Goal: Task Accomplishment & Management: Use online tool/utility

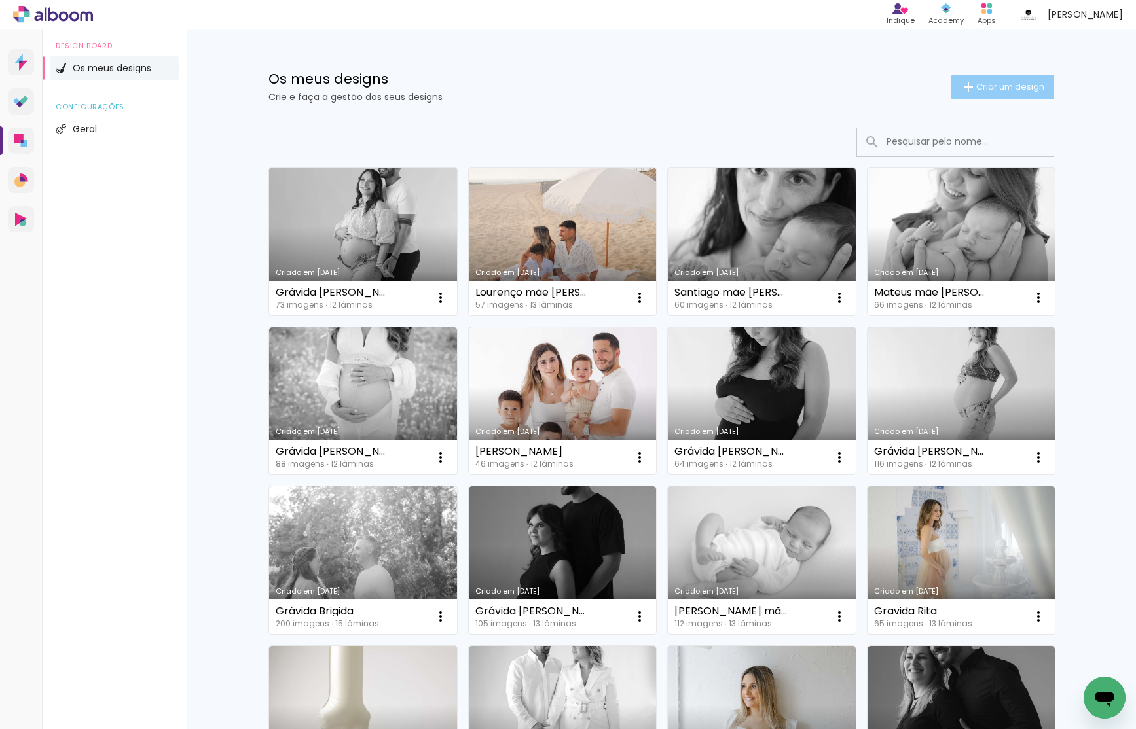
click at [979, 82] on span "Criar um design" at bounding box center [1010, 86] width 68 height 9
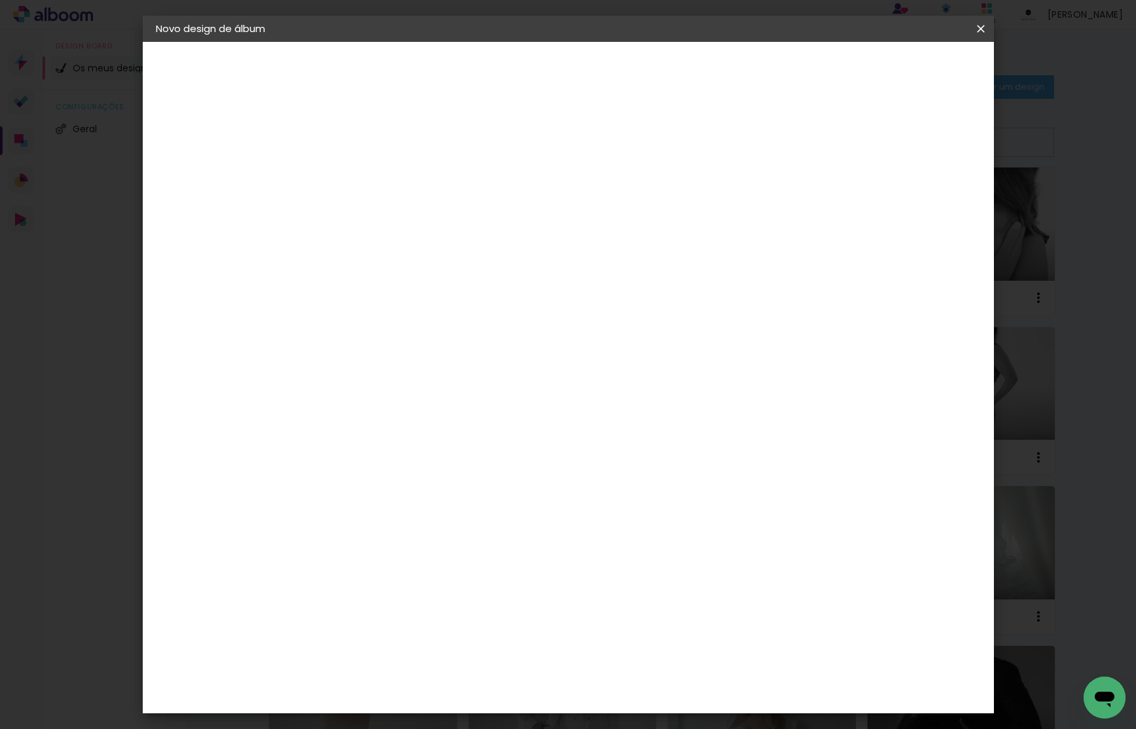
click at [0, 0] on div at bounding box center [0, 0] width 0 height 0
click at [370, 184] on input at bounding box center [370, 176] width 0 height 20
type input "[PERSON_NAME] mãe [PERSON_NAME]"
type paper-input "[PERSON_NAME] mãe [PERSON_NAME]"
click at [504, 76] on paper-button "Avançar" at bounding box center [472, 69] width 64 height 22
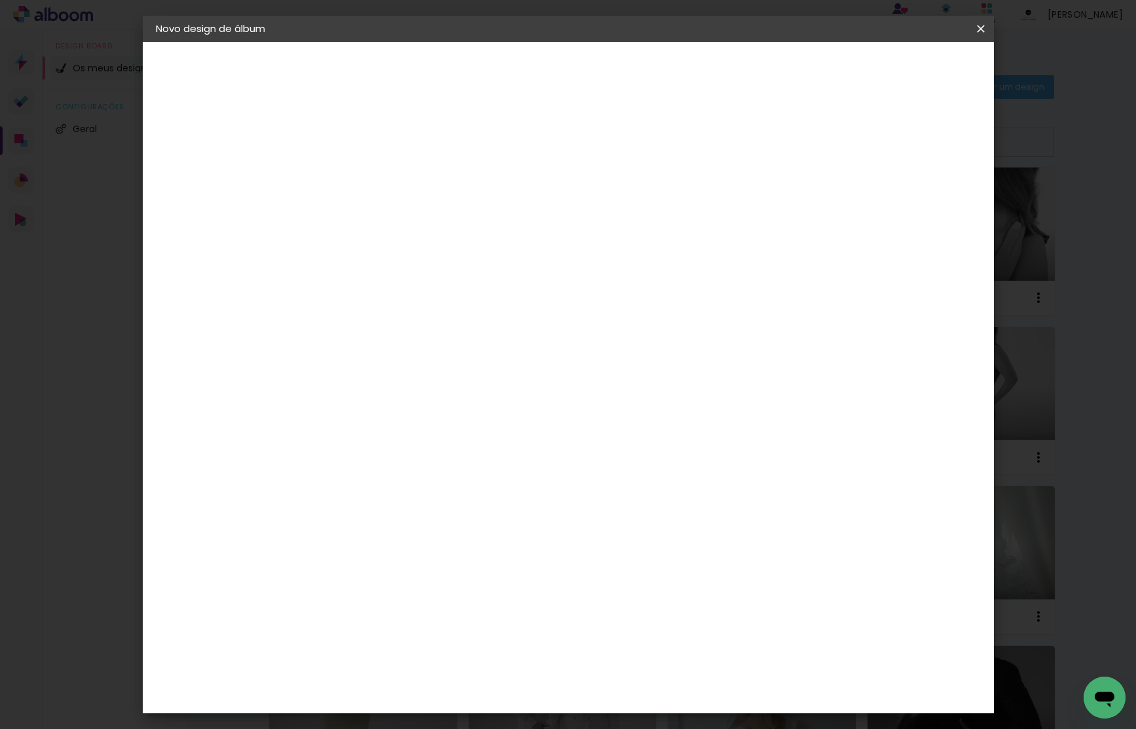
drag, startPoint x: 573, startPoint y: 295, endPoint x: 630, endPoint y: 270, distance: 61.5
click at [446, 295] on div "DreambooksPro" at bounding box center [403, 296] width 85 height 10
click at [0, 0] on slot "Avançar" at bounding box center [0, 0] width 0 height 0
click at [421, 218] on input "text" at bounding box center [395, 228] width 51 height 20
click at [577, 221] on paper-item "Álbum" at bounding box center [653, 217] width 262 height 26
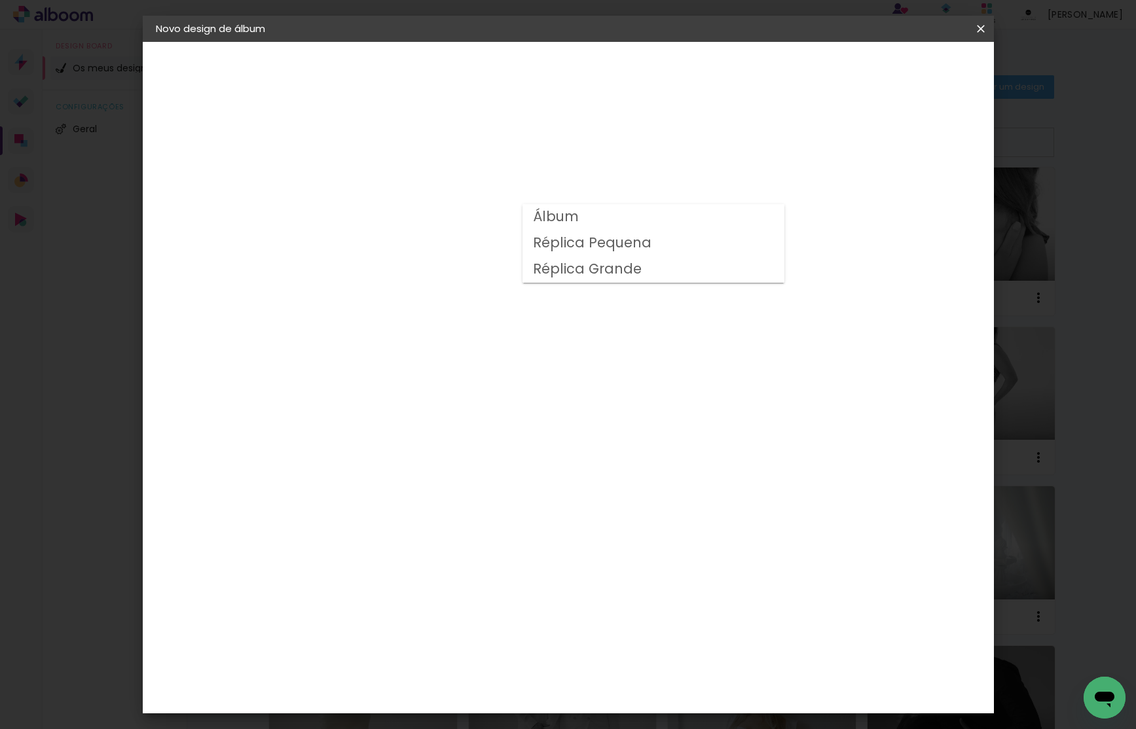
type input "Álbum"
click at [458, 594] on span "20 × 20" at bounding box center [427, 607] width 61 height 27
click at [0, 0] on slot "Avançar" at bounding box center [0, 0] width 0 height 0
click at [909, 70] on span "Iniciar design" at bounding box center [879, 69] width 60 height 9
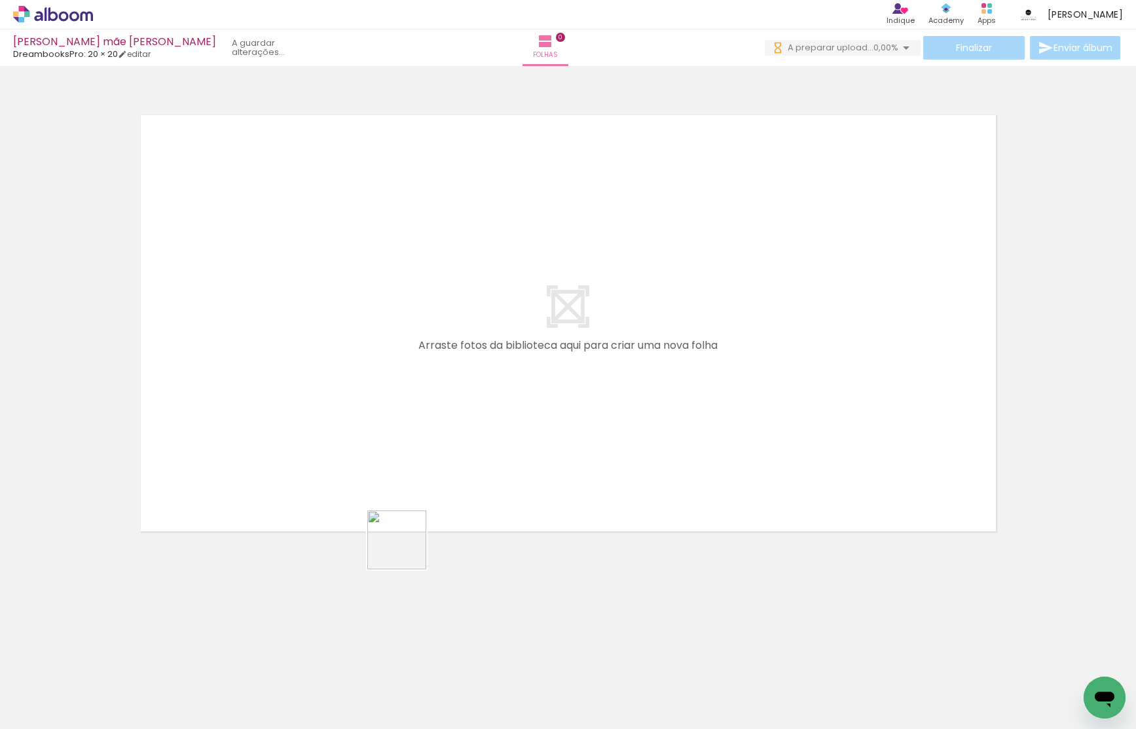
drag, startPoint x: 406, startPoint y: 550, endPoint x: 465, endPoint y: 409, distance: 152.3
click at [463, 412] on quentale-workspace at bounding box center [568, 364] width 1136 height 729
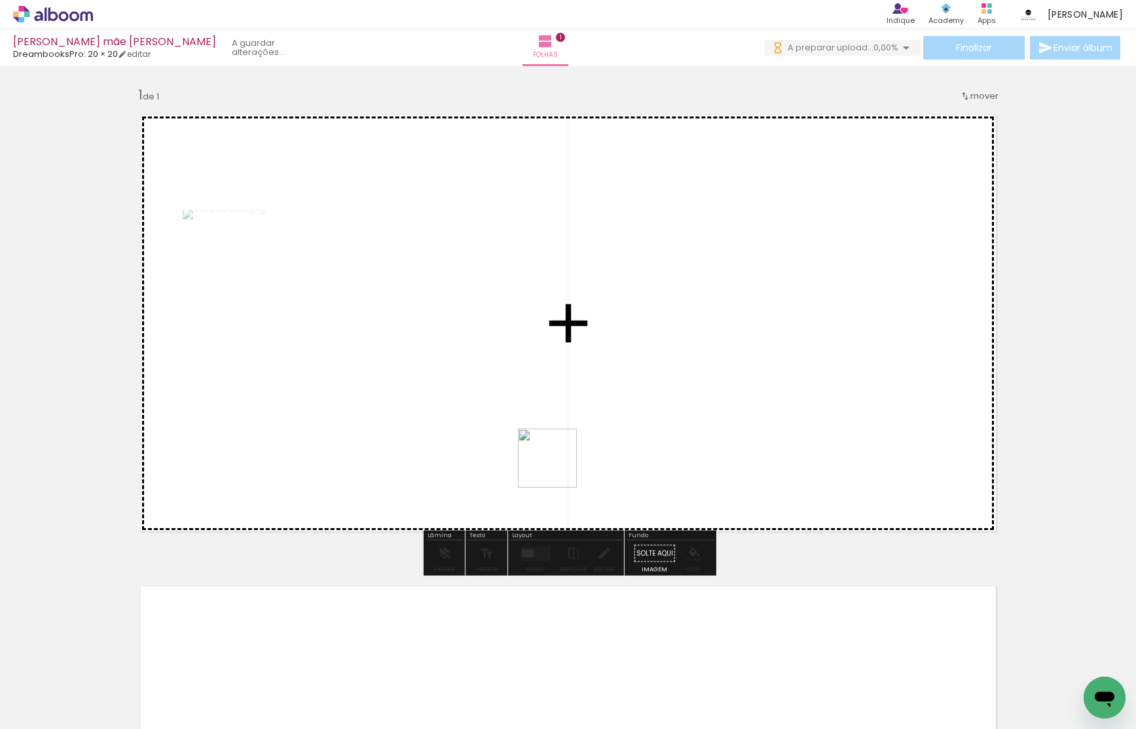
click at [592, 399] on quentale-workspace at bounding box center [568, 364] width 1136 height 729
drag, startPoint x: 651, startPoint y: 705, endPoint x: 662, endPoint y: 490, distance: 215.6
click at [658, 497] on quentale-workspace at bounding box center [568, 364] width 1136 height 729
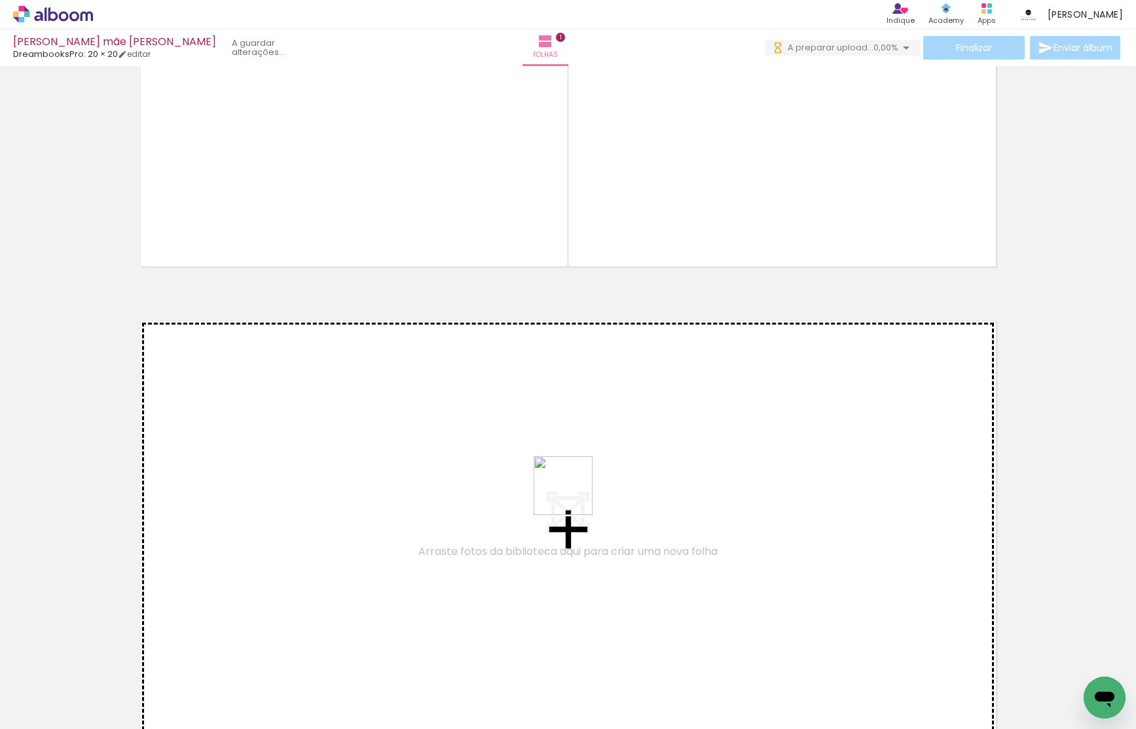
click at [571, 480] on quentale-workspace at bounding box center [568, 364] width 1136 height 729
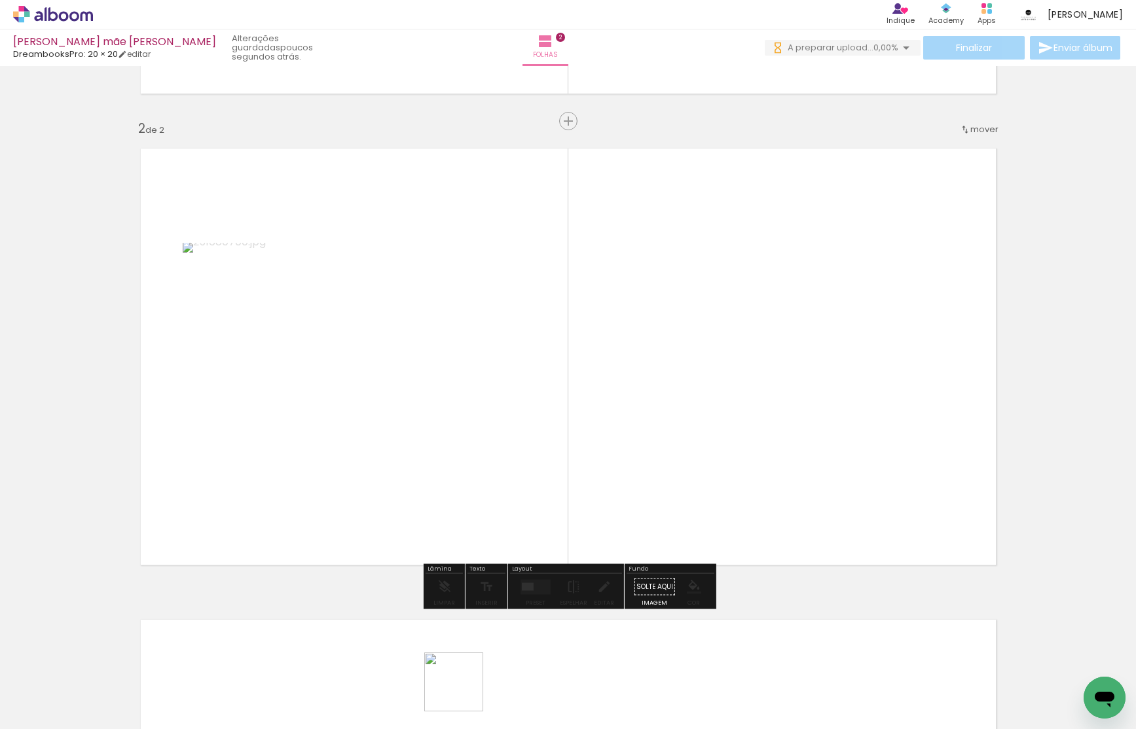
drag, startPoint x: 463, startPoint y: 692, endPoint x: 720, endPoint y: 467, distance: 341.4
click at [713, 471] on quentale-workspace at bounding box center [568, 364] width 1136 height 729
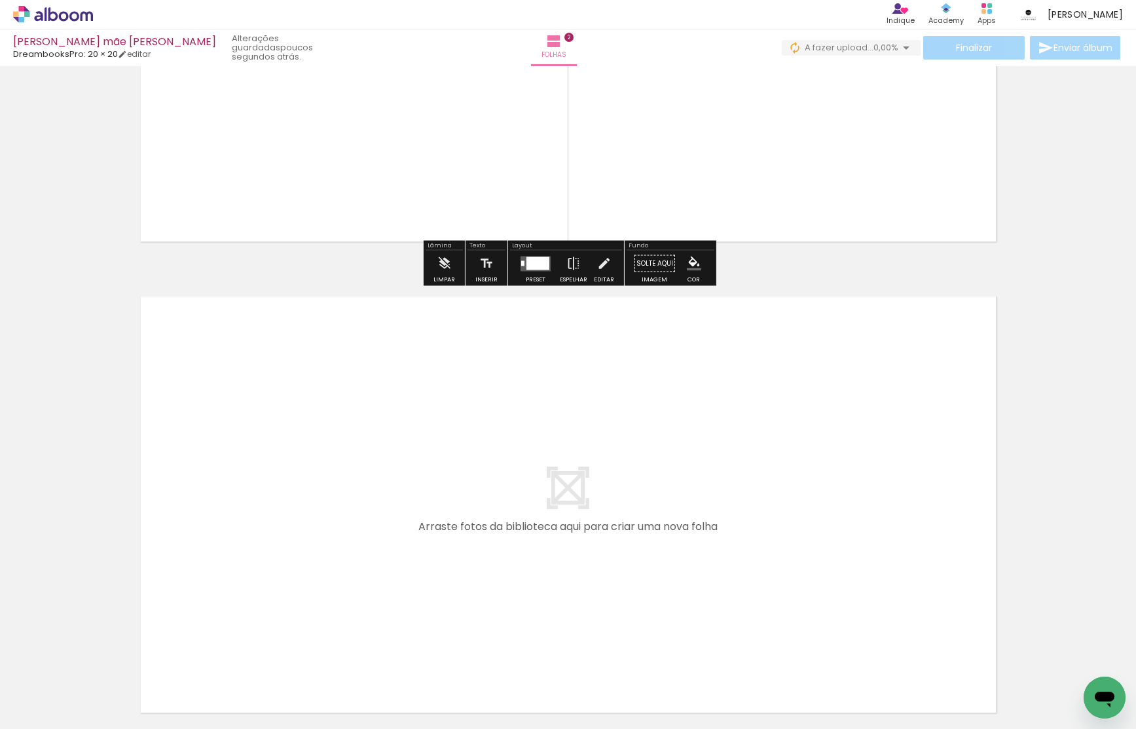
click at [725, 447] on quentale-workspace at bounding box center [568, 364] width 1136 height 729
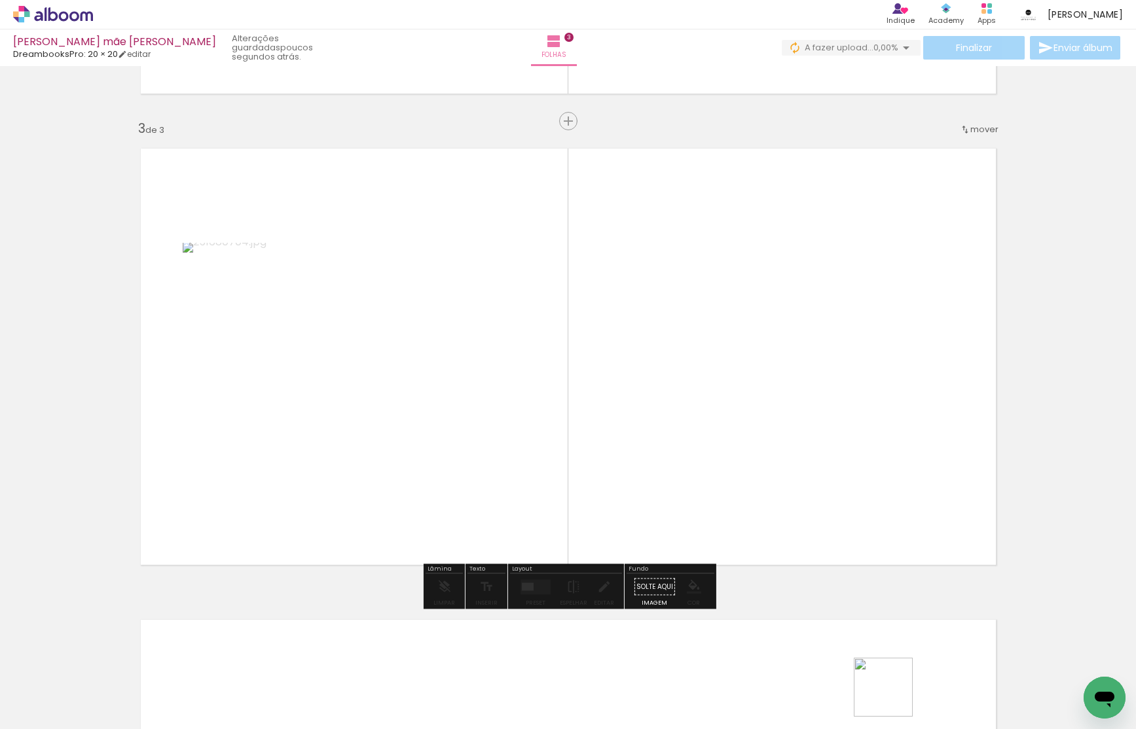
click at [819, 449] on quentale-workspace at bounding box center [568, 364] width 1136 height 729
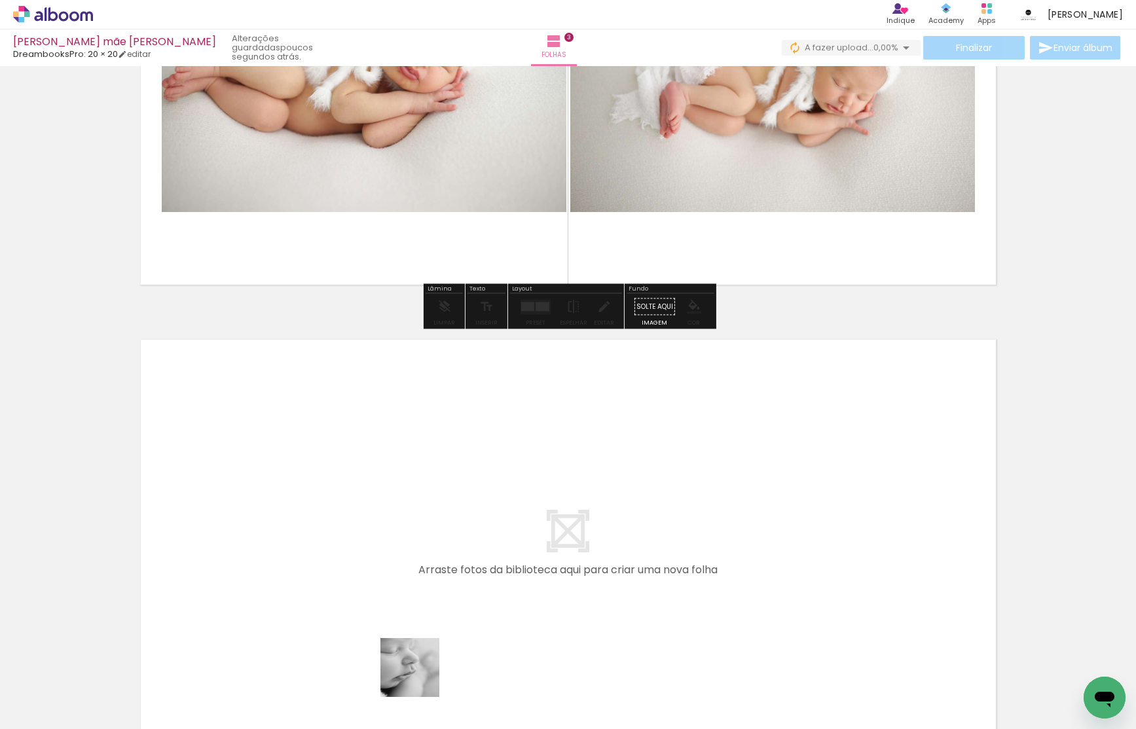
drag, startPoint x: 420, startPoint y: 677, endPoint x: 448, endPoint y: 512, distance: 168.1
click at [448, 512] on quentale-workspace at bounding box center [568, 364] width 1136 height 729
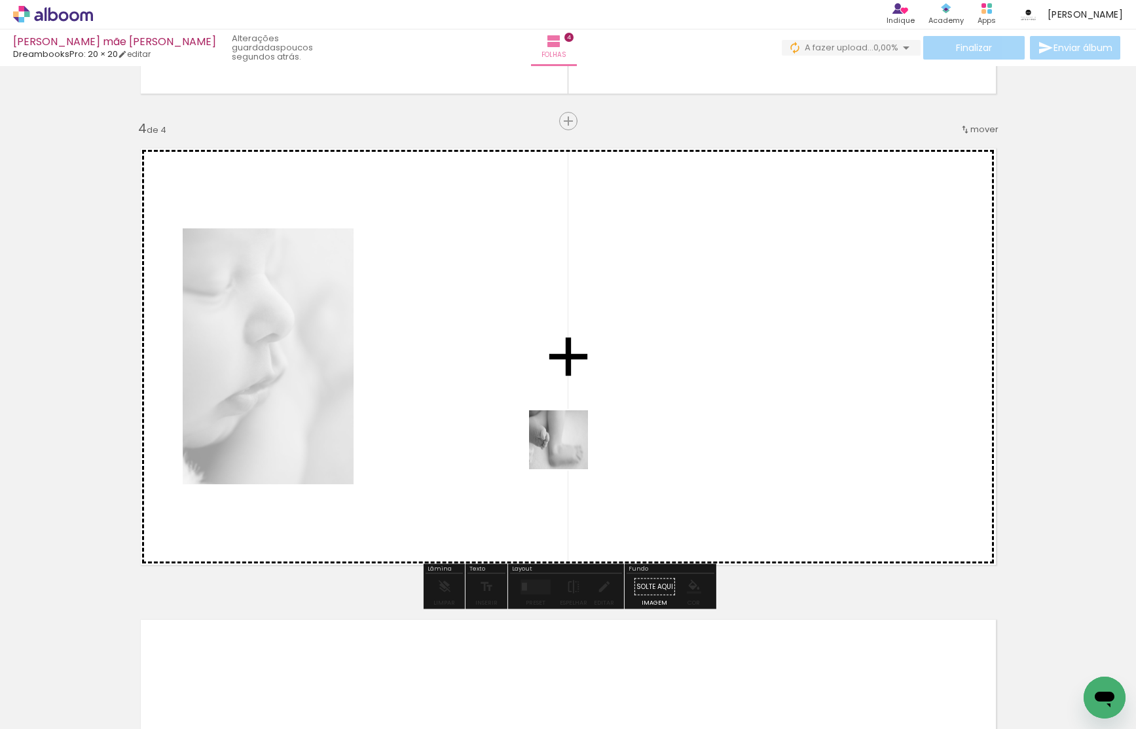
drag, startPoint x: 573, startPoint y: 605, endPoint x: 564, endPoint y: 403, distance: 203.1
click at [564, 403] on quentale-workspace at bounding box center [568, 364] width 1136 height 729
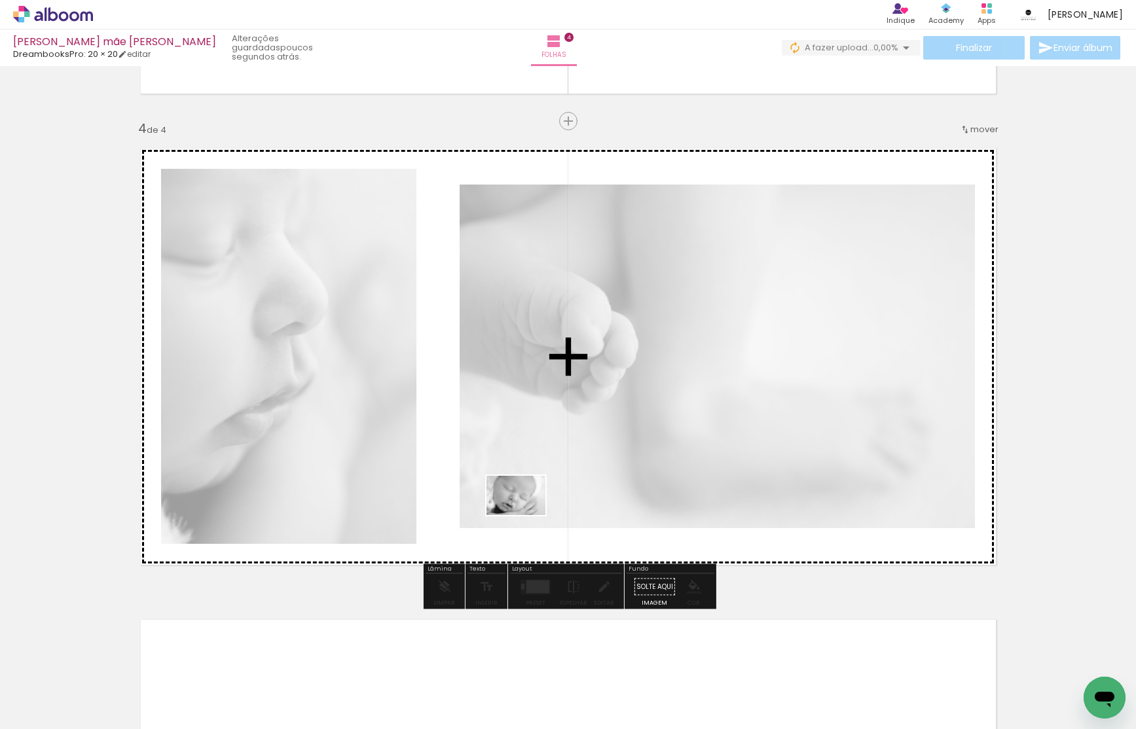
drag, startPoint x: 705, startPoint y: 691, endPoint x: 487, endPoint y: 492, distance: 295.6
click at [488, 493] on quentale-workspace at bounding box center [568, 364] width 1136 height 729
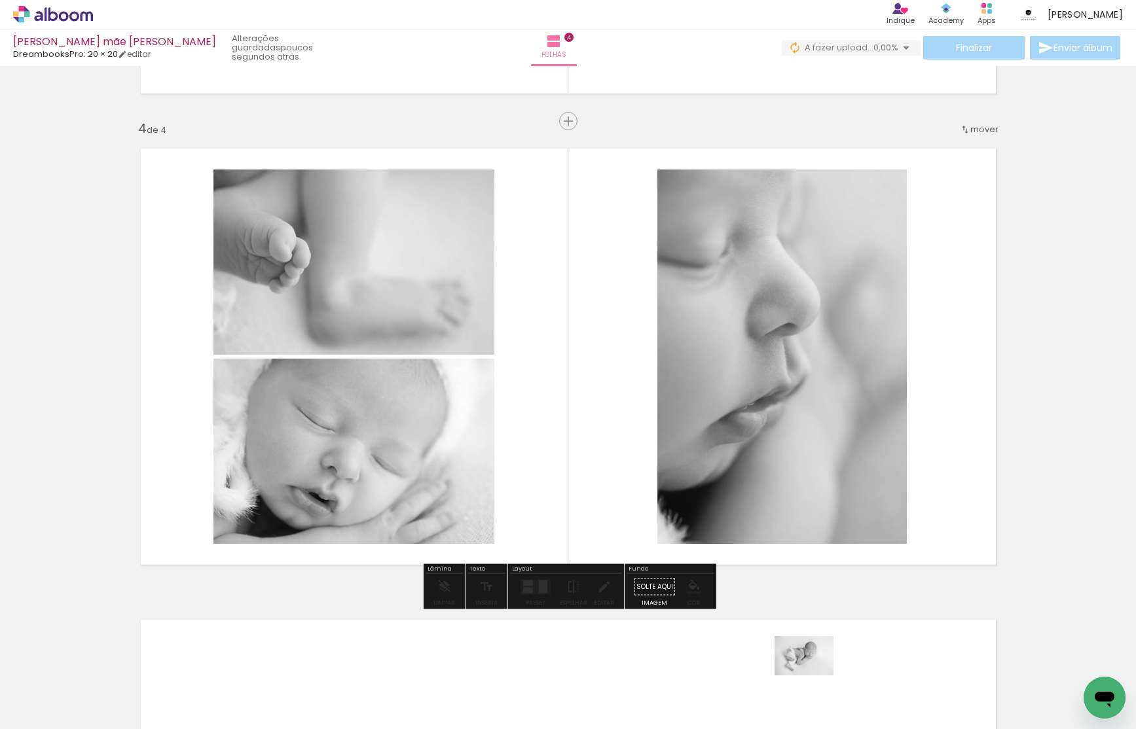
drag, startPoint x: 842, startPoint y: 687, endPoint x: 854, endPoint y: 704, distance: 20.6
click at [850, 702] on div at bounding box center [855, 685] width 65 height 43
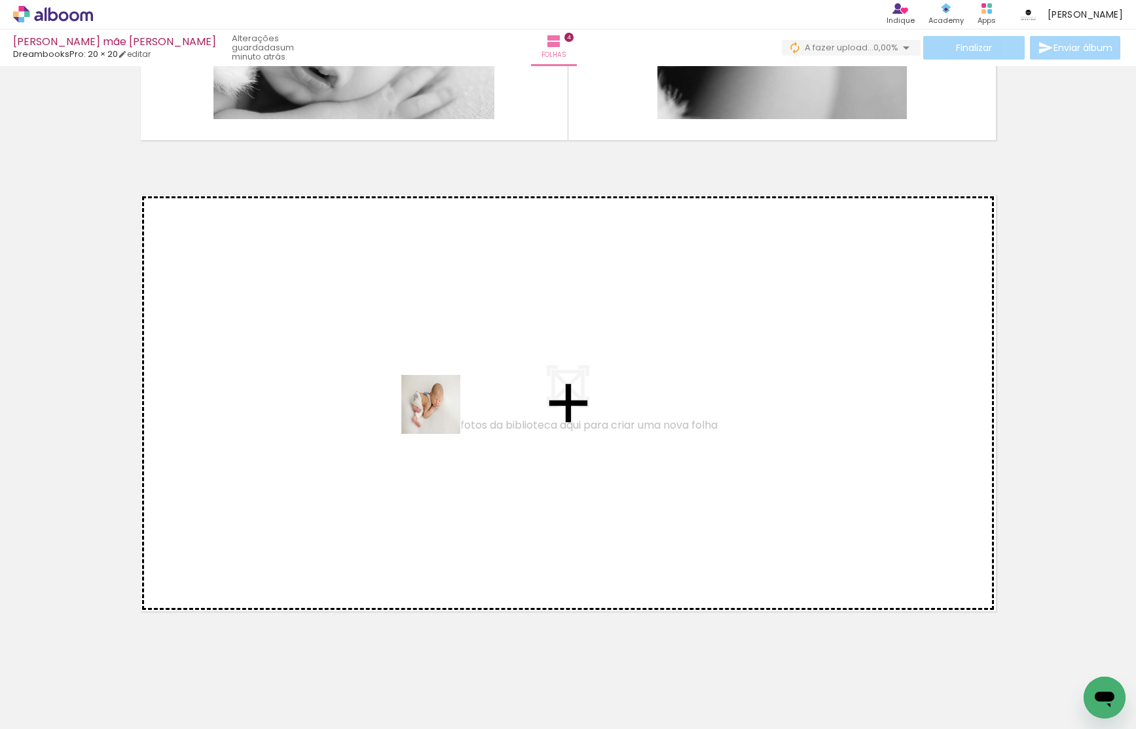
click at [441, 410] on quentale-workspace at bounding box center [568, 364] width 1136 height 729
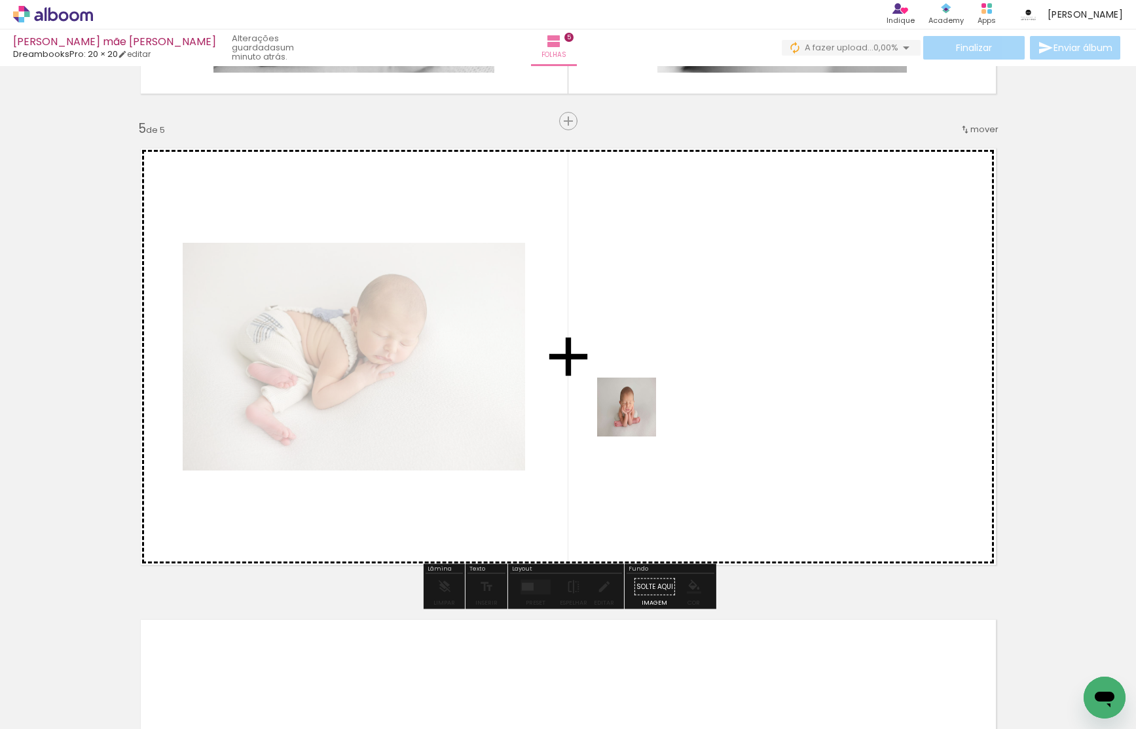
click at [652, 380] on quentale-workspace at bounding box center [568, 364] width 1136 height 729
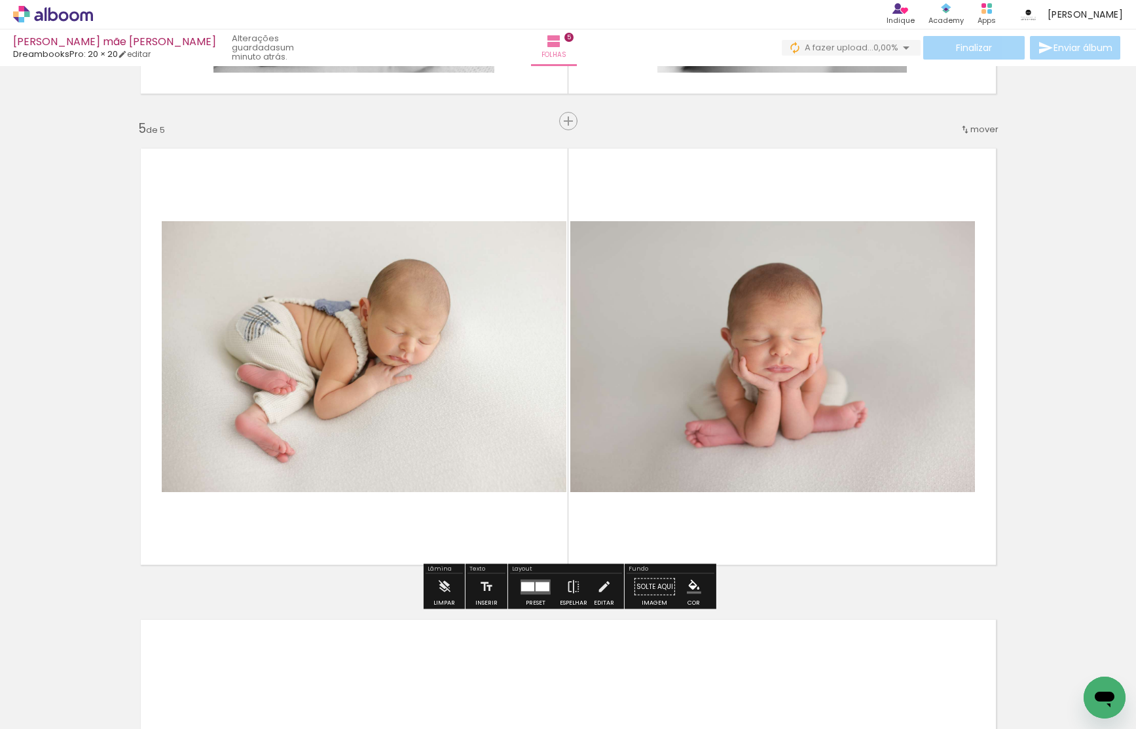
drag, startPoint x: 740, startPoint y: 687, endPoint x: 732, endPoint y: 531, distance: 155.9
click at [735, 533] on quentale-workspace at bounding box center [568, 364] width 1136 height 729
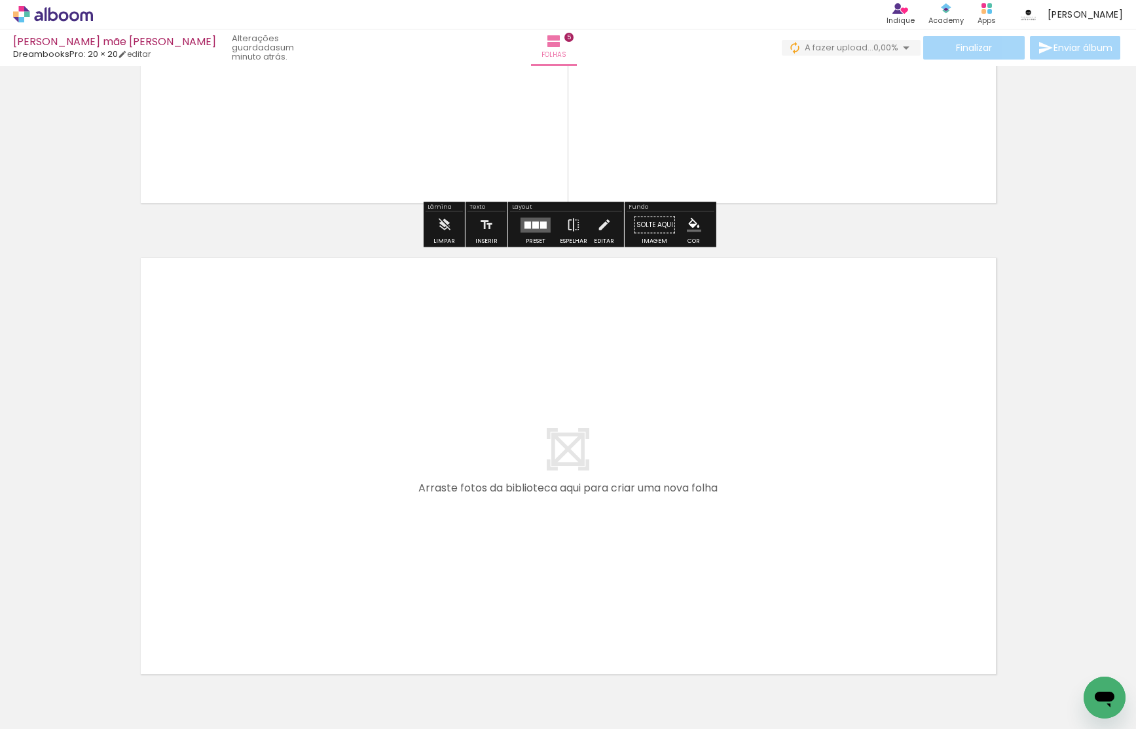
drag, startPoint x: 637, startPoint y: 694, endPoint x: 613, endPoint y: 497, distance: 198.5
click at [613, 497] on quentale-workspace at bounding box center [568, 364] width 1136 height 729
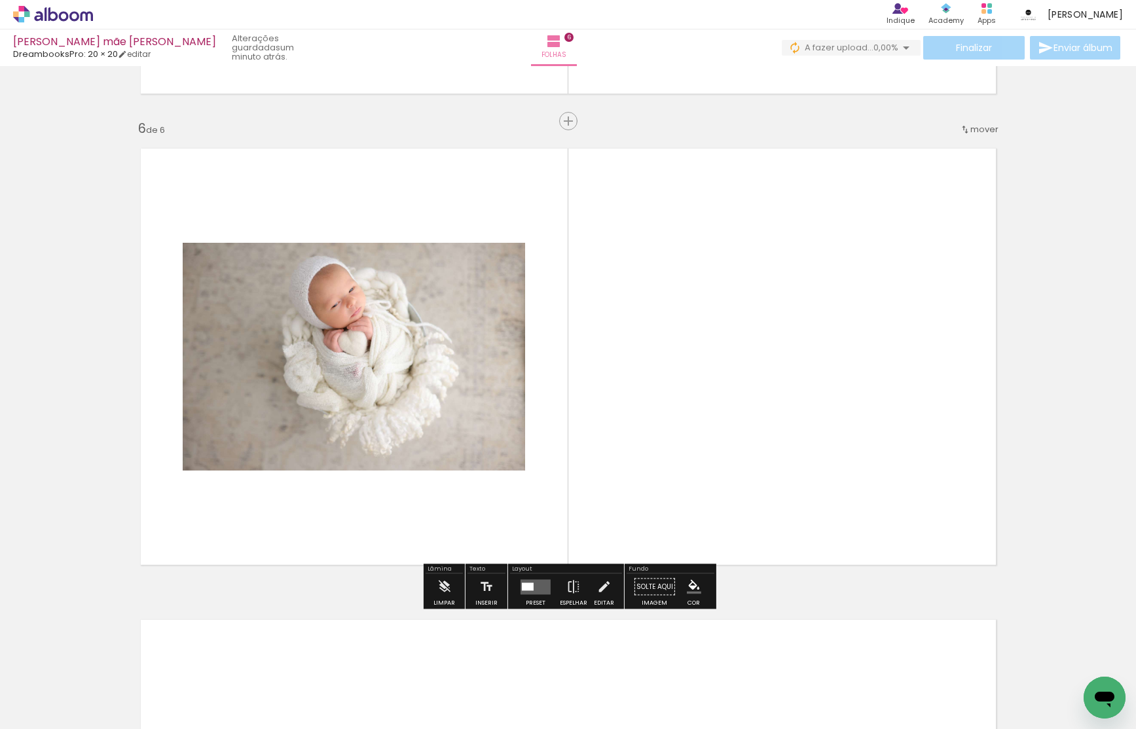
drag, startPoint x: 806, startPoint y: 687, endPoint x: 721, endPoint y: 414, distance: 286.1
click at [721, 414] on quentale-workspace at bounding box center [568, 364] width 1136 height 729
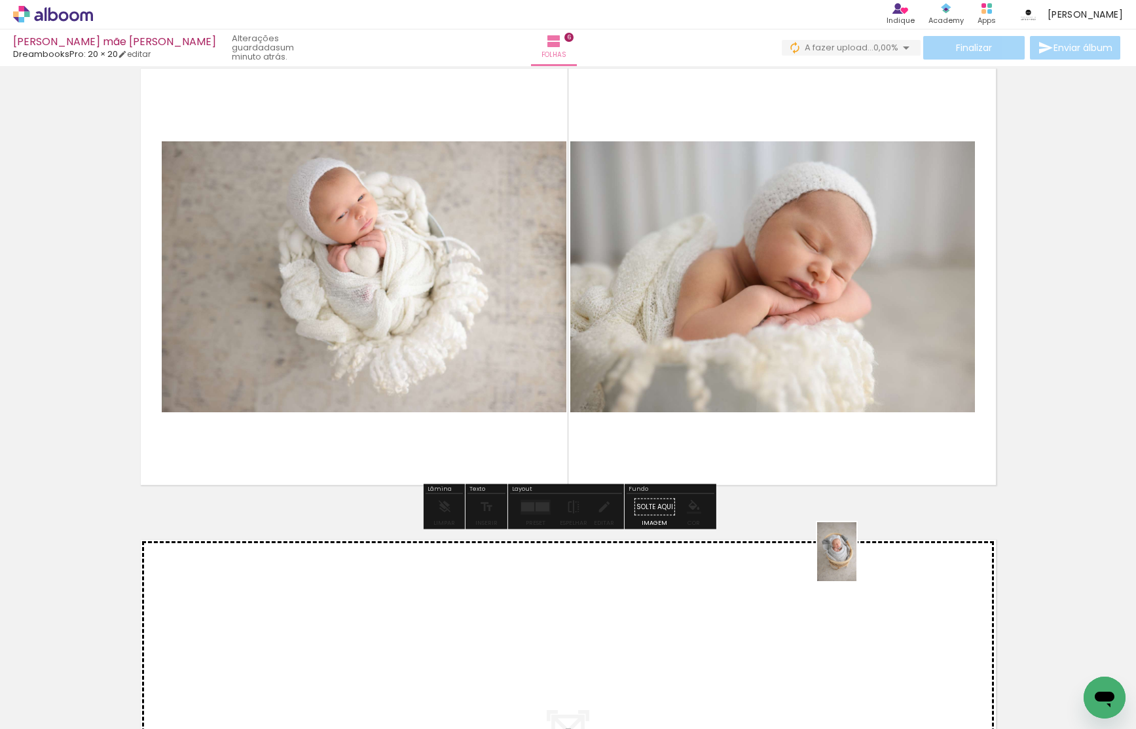
drag, startPoint x: 927, startPoint y: 687, endPoint x: 853, endPoint y: 584, distance: 127.5
click at [853, 584] on quentale-workspace at bounding box center [568, 364] width 1136 height 729
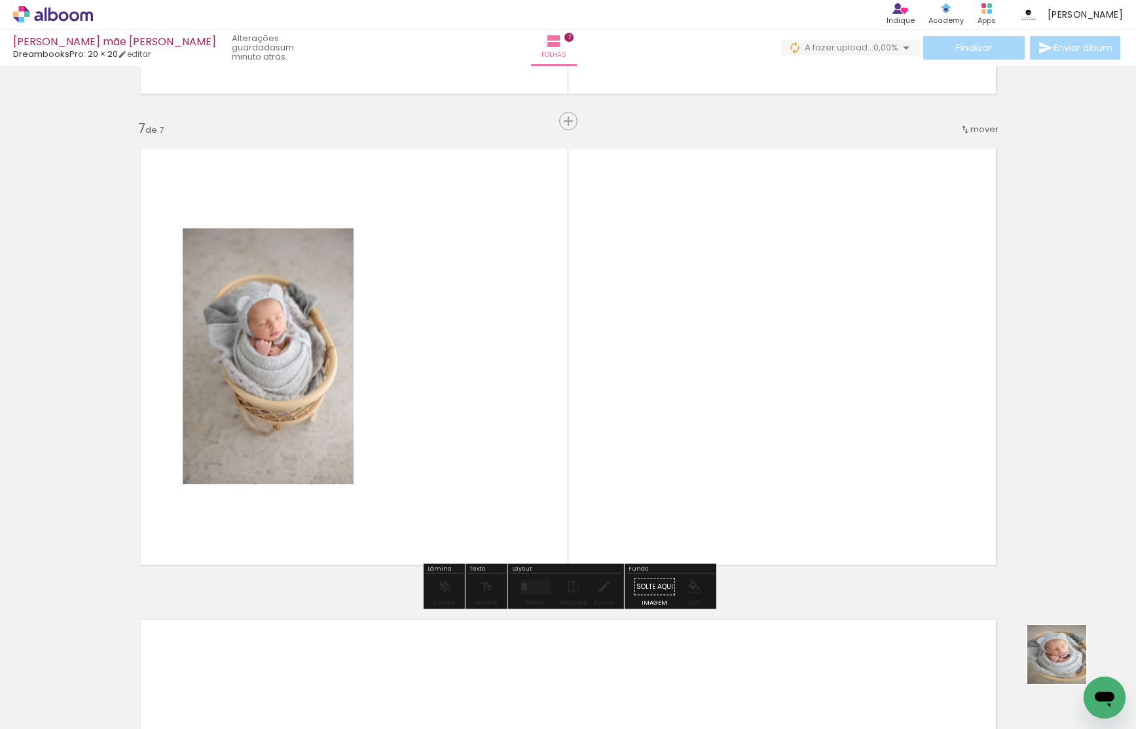
drag, startPoint x: 1070, startPoint y: 671, endPoint x: 827, endPoint y: 535, distance: 278.4
click at [827, 535] on quentale-workspace at bounding box center [568, 364] width 1136 height 729
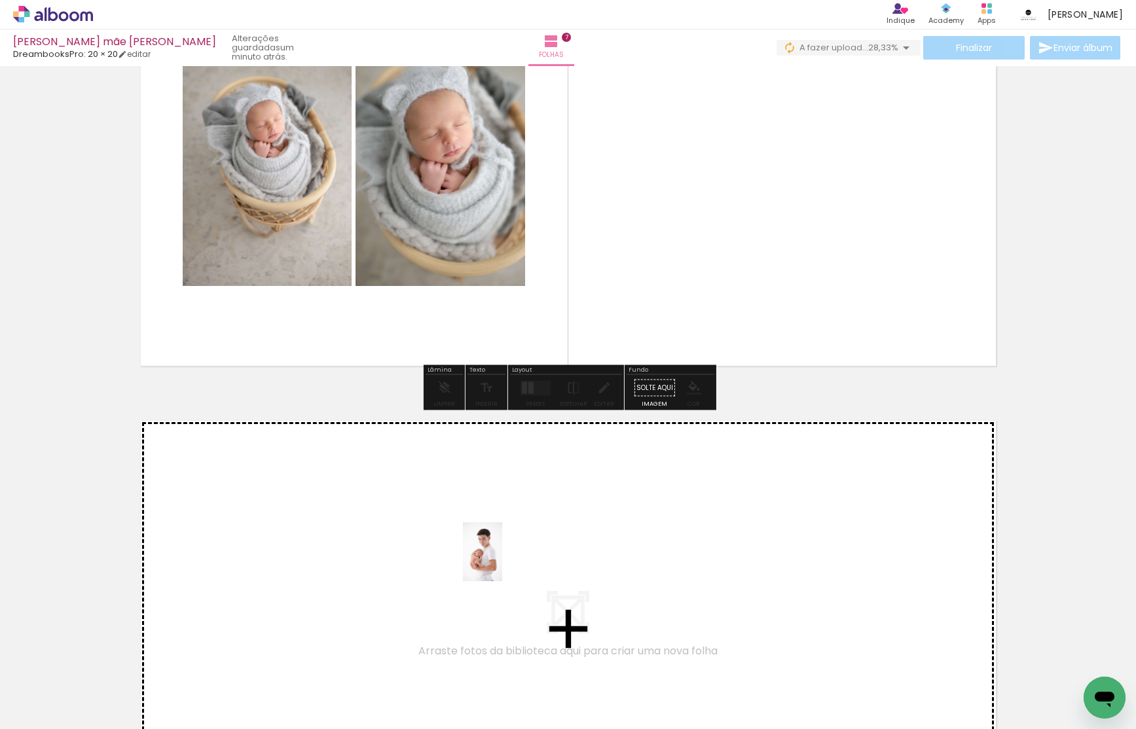
click at [501, 537] on quentale-workspace at bounding box center [568, 364] width 1136 height 729
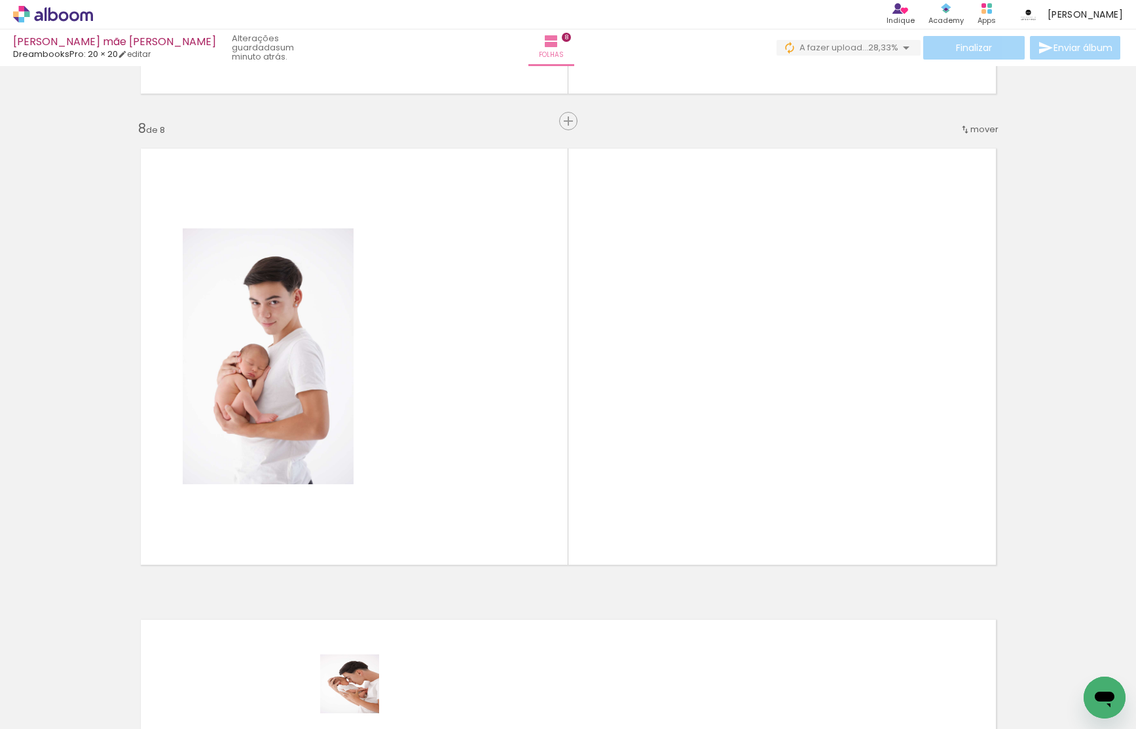
drag, startPoint x: 359, startPoint y: 694, endPoint x: 472, endPoint y: 447, distance: 271.2
click at [472, 447] on quentale-workspace at bounding box center [568, 364] width 1136 height 729
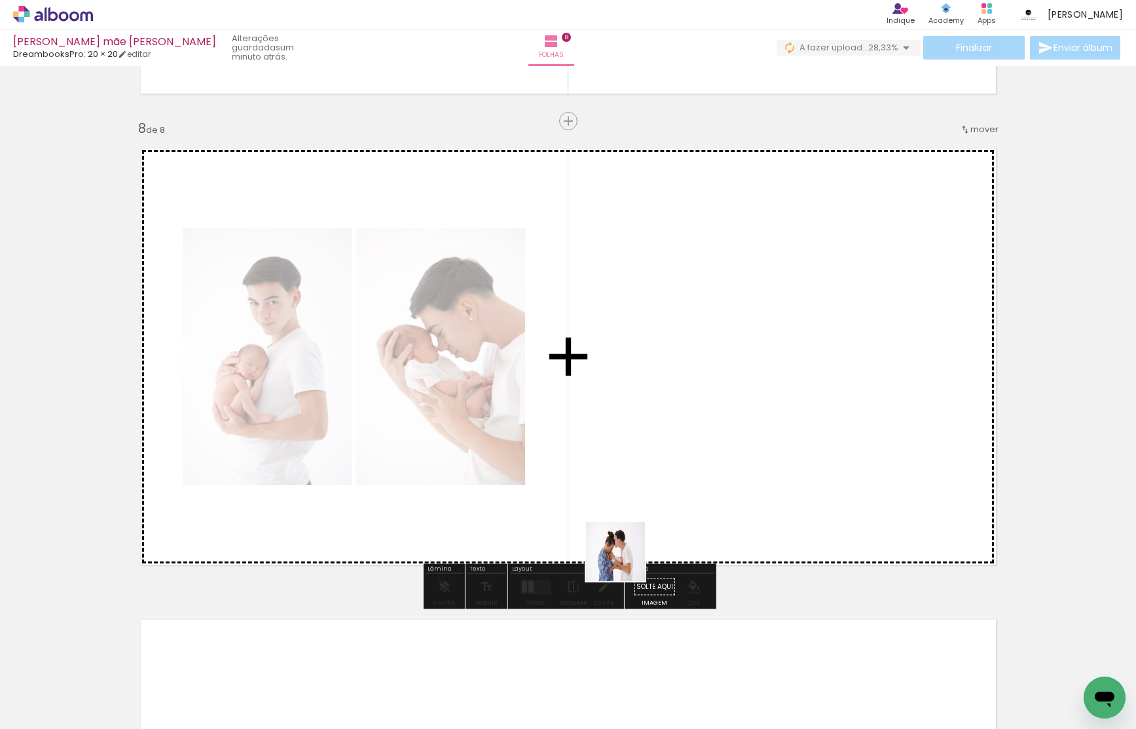
drag, startPoint x: 585, startPoint y: 617, endPoint x: 756, endPoint y: 431, distance: 252.9
click at [756, 431] on quentale-workspace at bounding box center [568, 364] width 1136 height 729
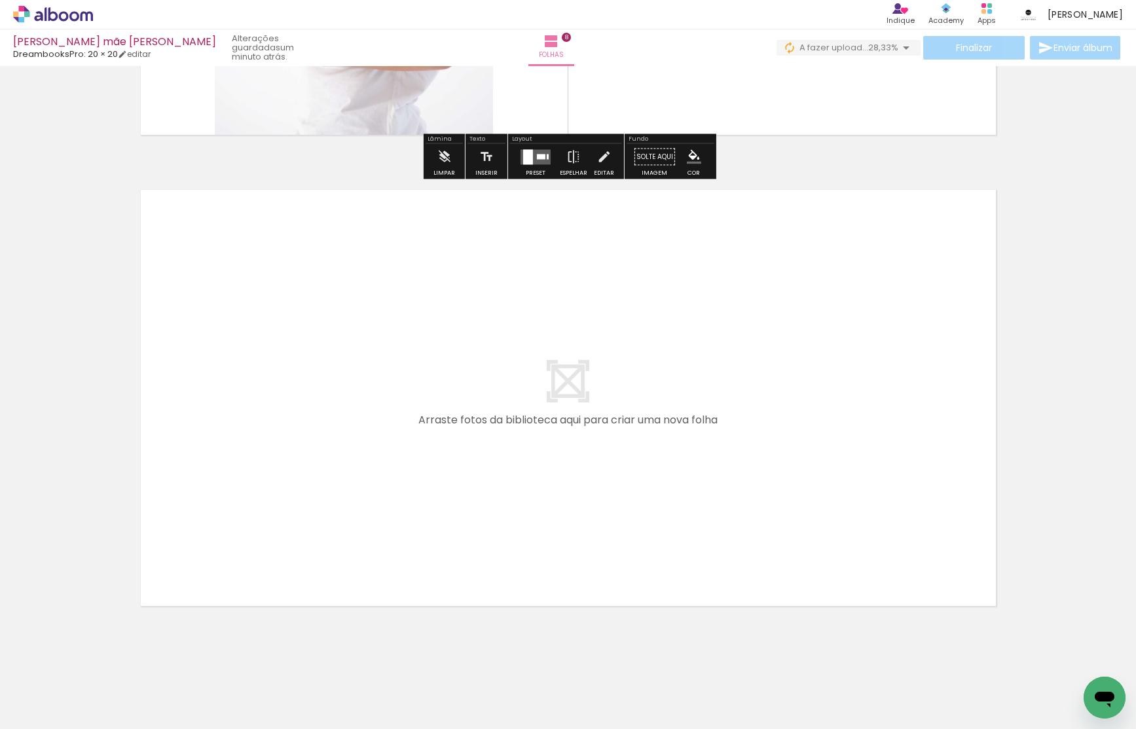
scroll to position [3705, 0]
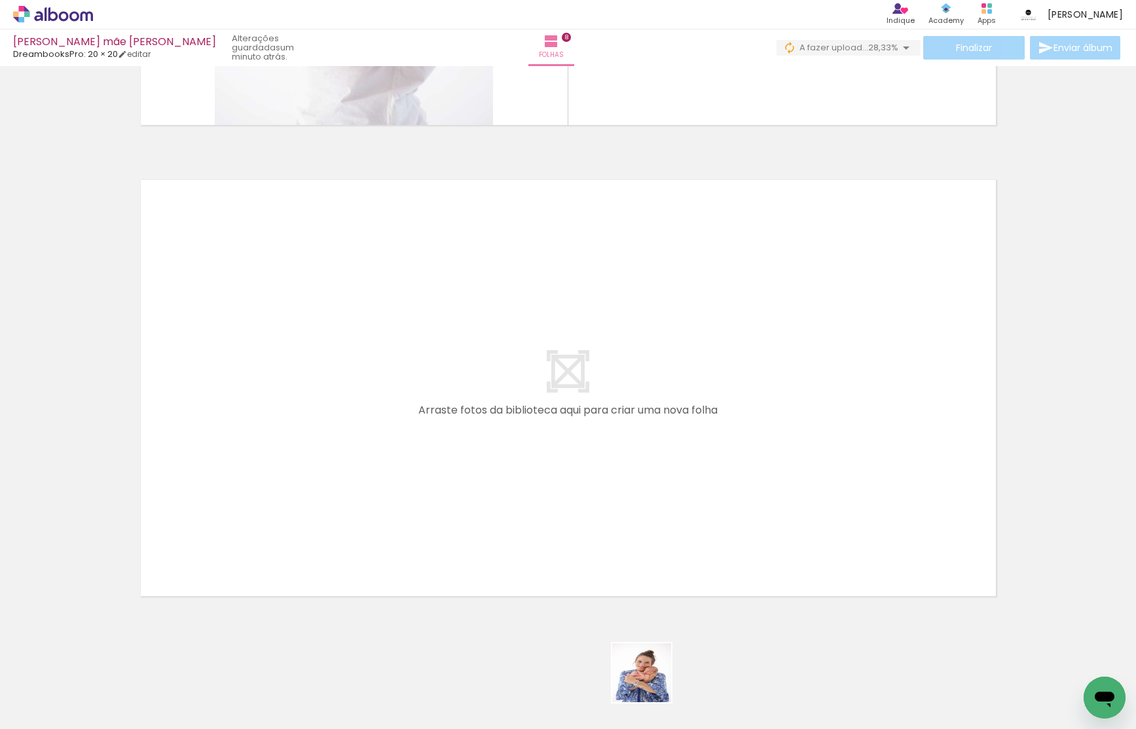
drag, startPoint x: 651, startPoint y: 683, endPoint x: 625, endPoint y: 440, distance: 244.2
click at [625, 440] on quentale-workspace at bounding box center [568, 364] width 1136 height 729
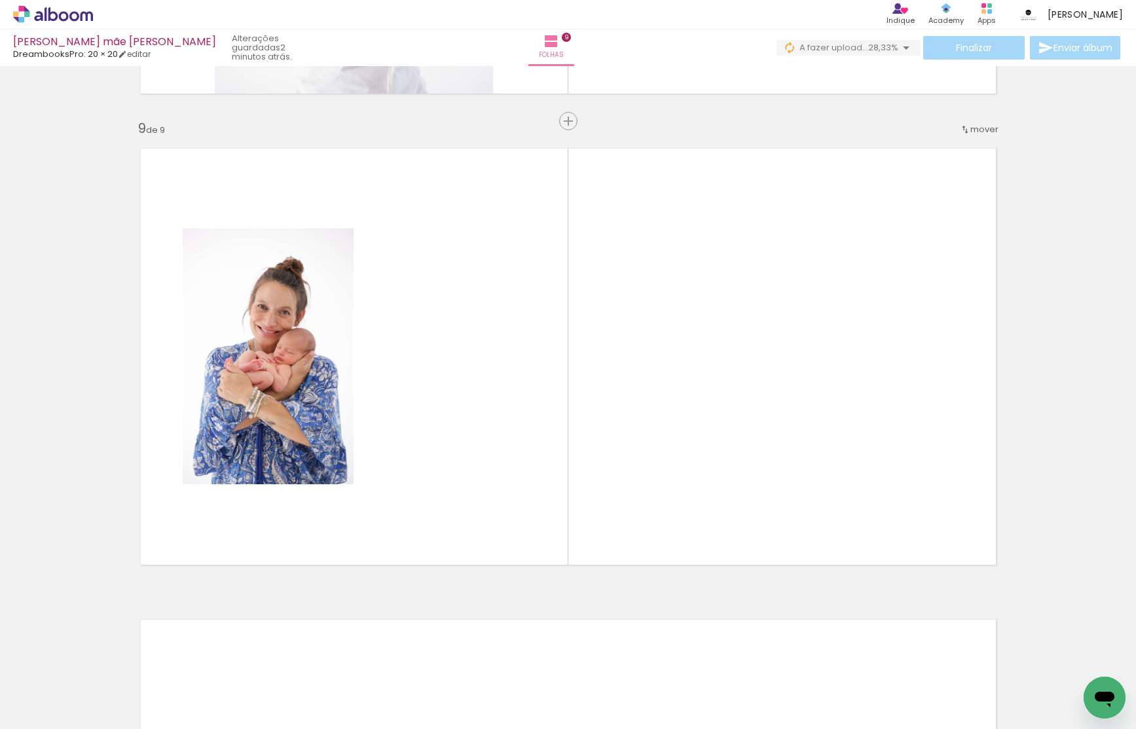
scroll to position [0, 891]
drag, startPoint x: 361, startPoint y: 694, endPoint x: 533, endPoint y: 447, distance: 301.2
click at [526, 448] on quentale-workspace at bounding box center [568, 364] width 1136 height 729
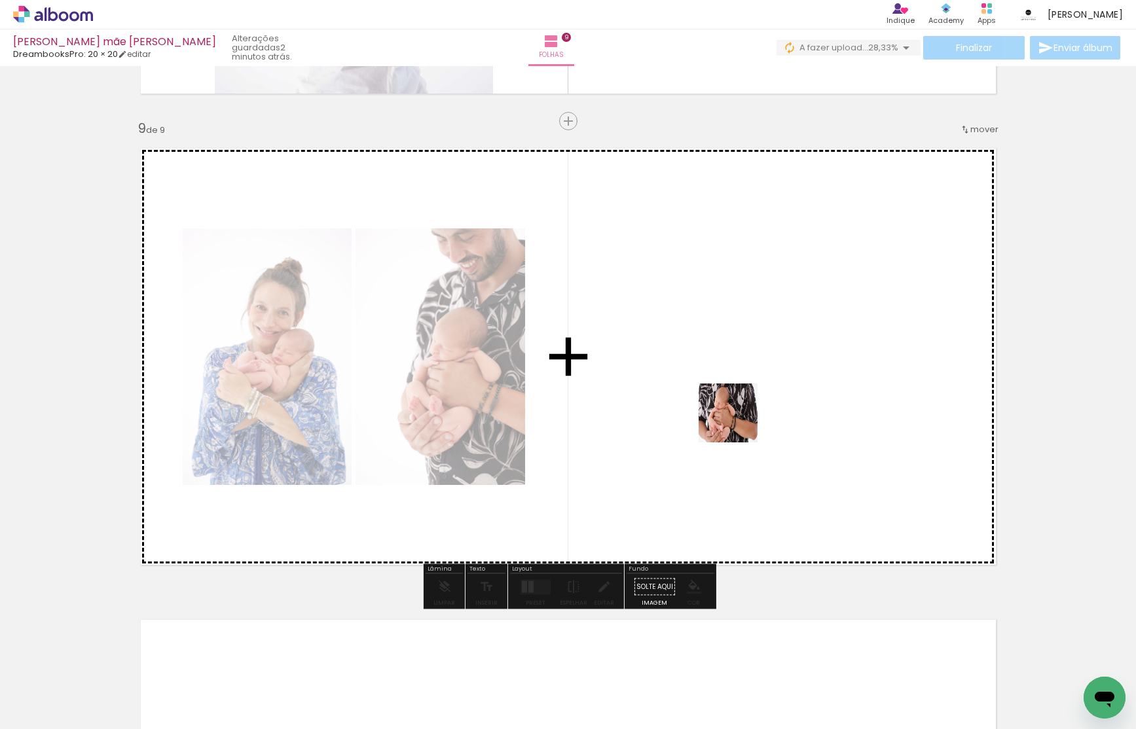
drag, startPoint x: 494, startPoint y: 694, endPoint x: 738, endPoint y: 423, distance: 365.2
click at [738, 423] on quentale-workspace at bounding box center [568, 364] width 1136 height 729
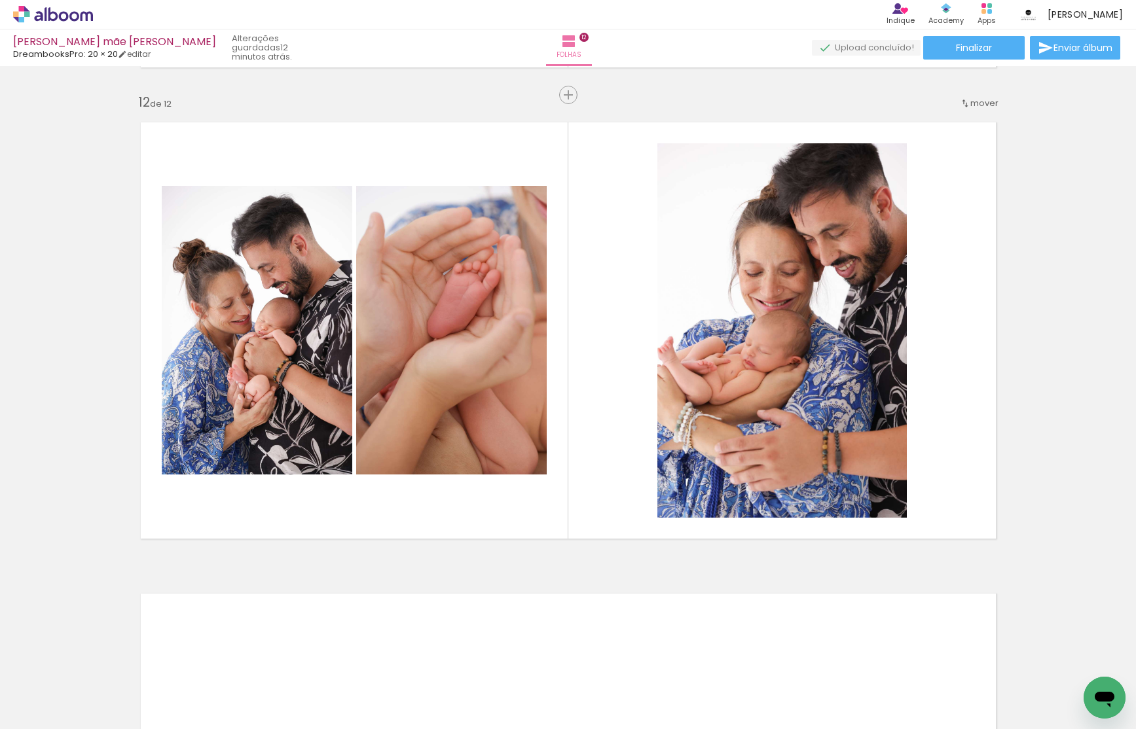
scroll to position [0, 3374]
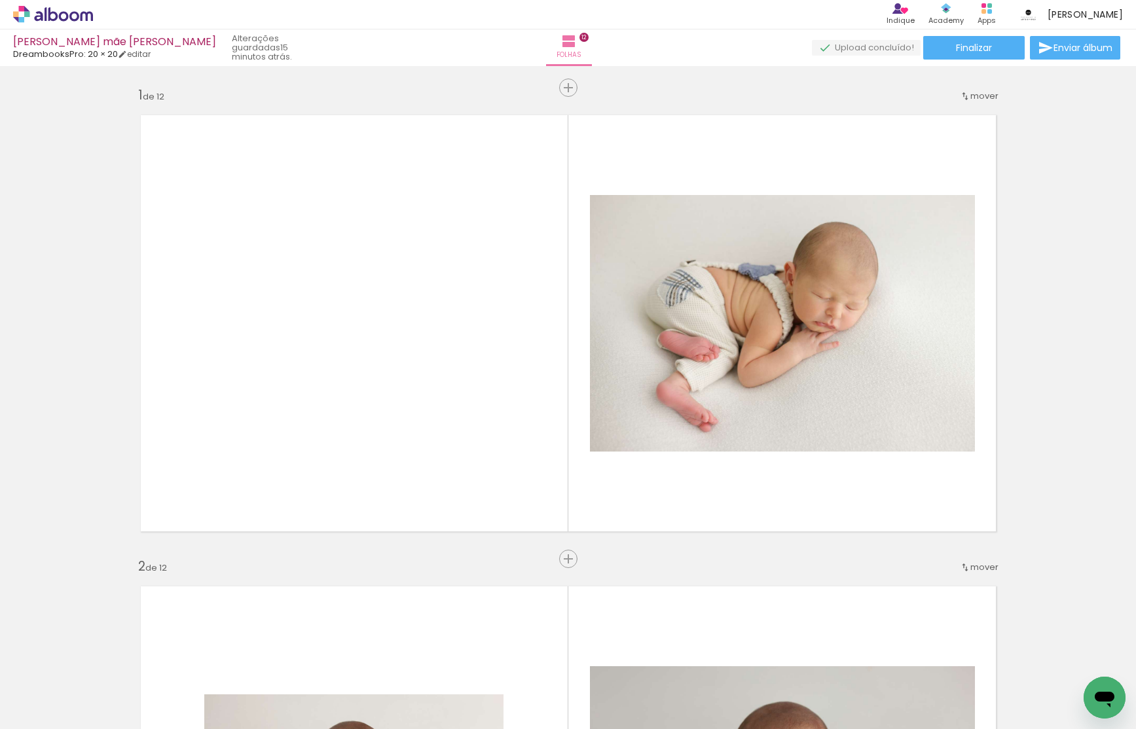
scroll to position [0, 3374]
